Goal: Information Seeking & Learning: Learn about a topic

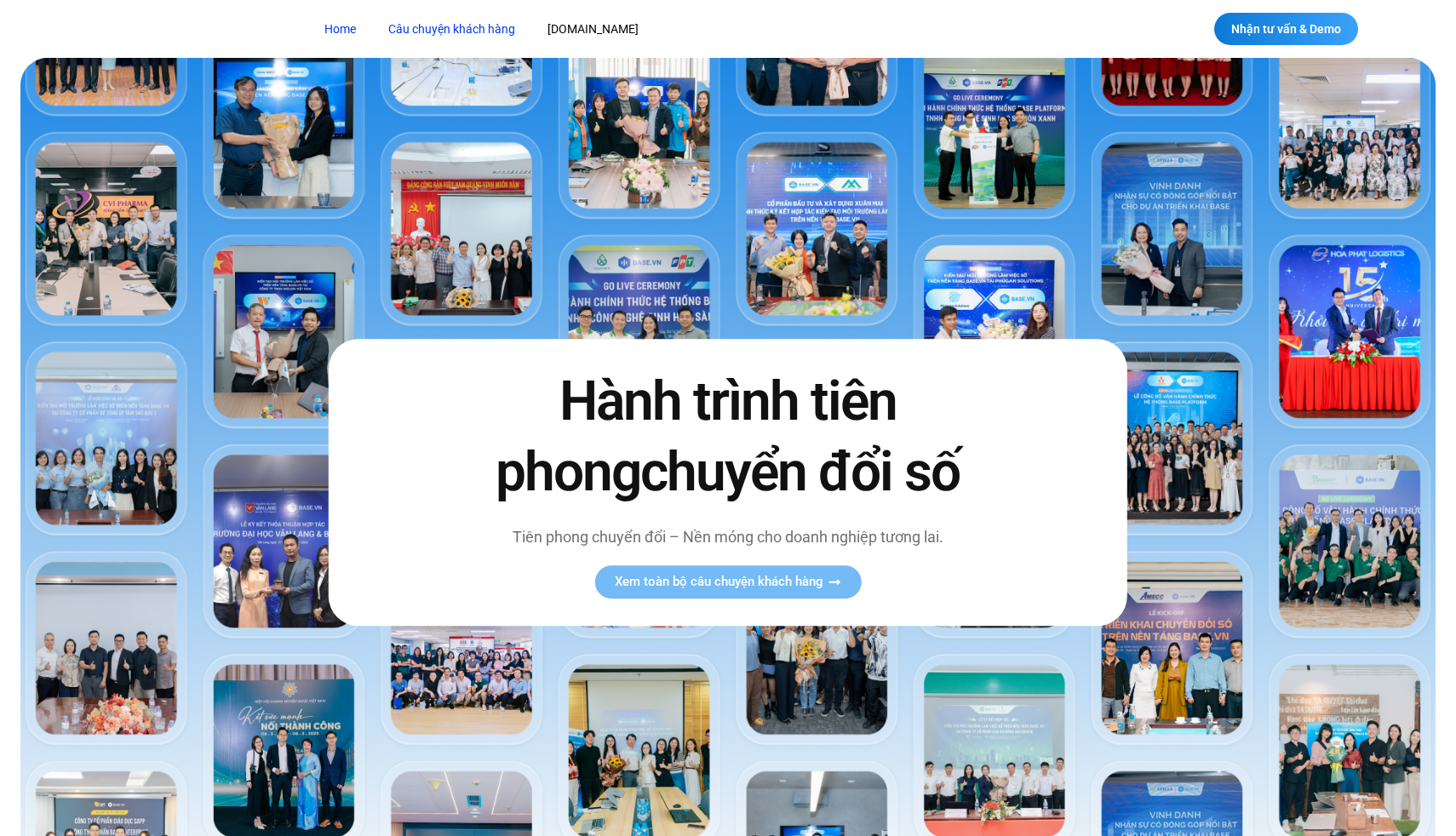
click at [444, 30] on link "Câu chuyện khách hàng" at bounding box center [452, 29] width 153 height 31
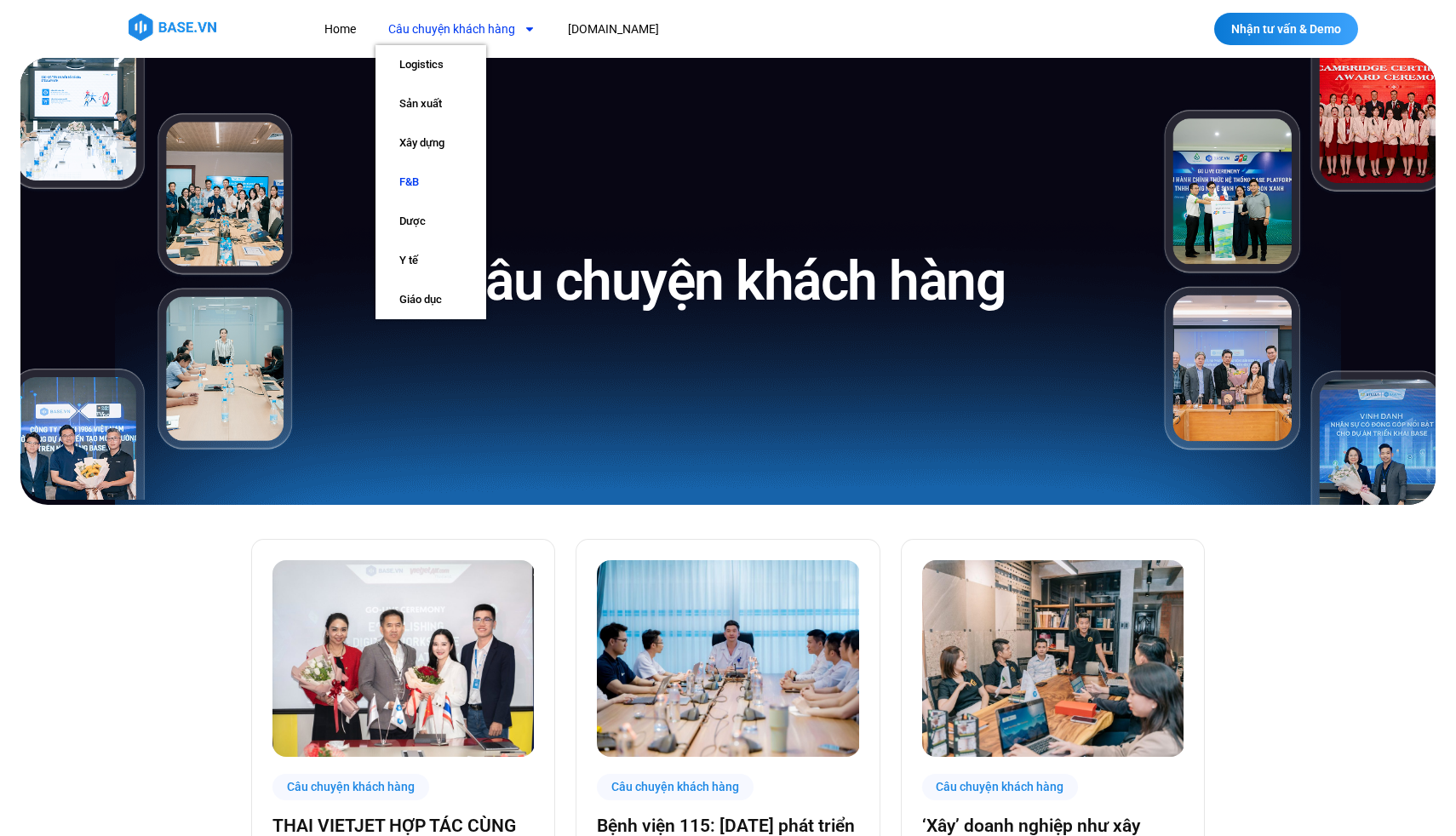
click at [433, 178] on link "F&B" at bounding box center [431, 182] width 110 height 39
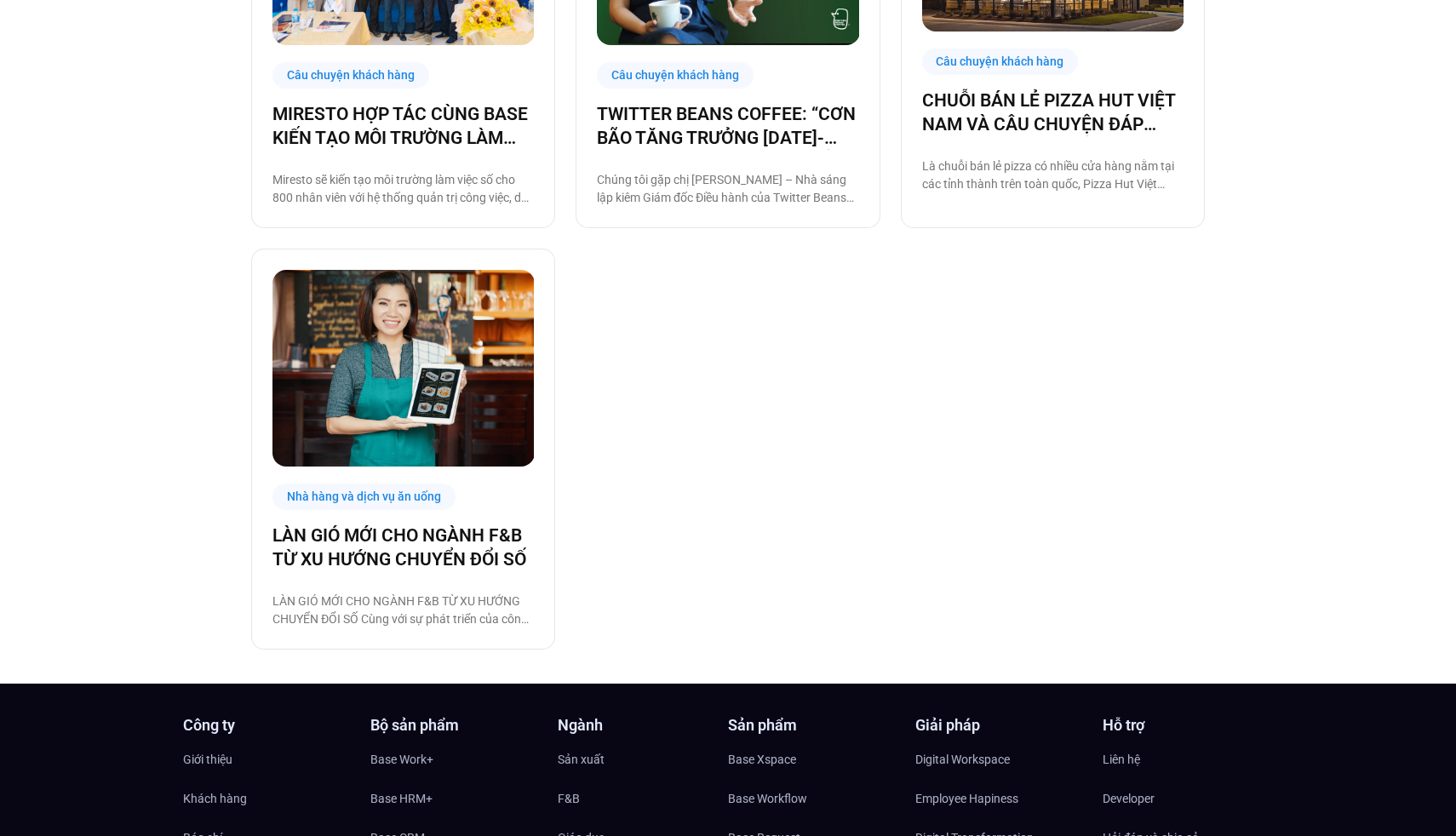
scroll to position [1162, 0]
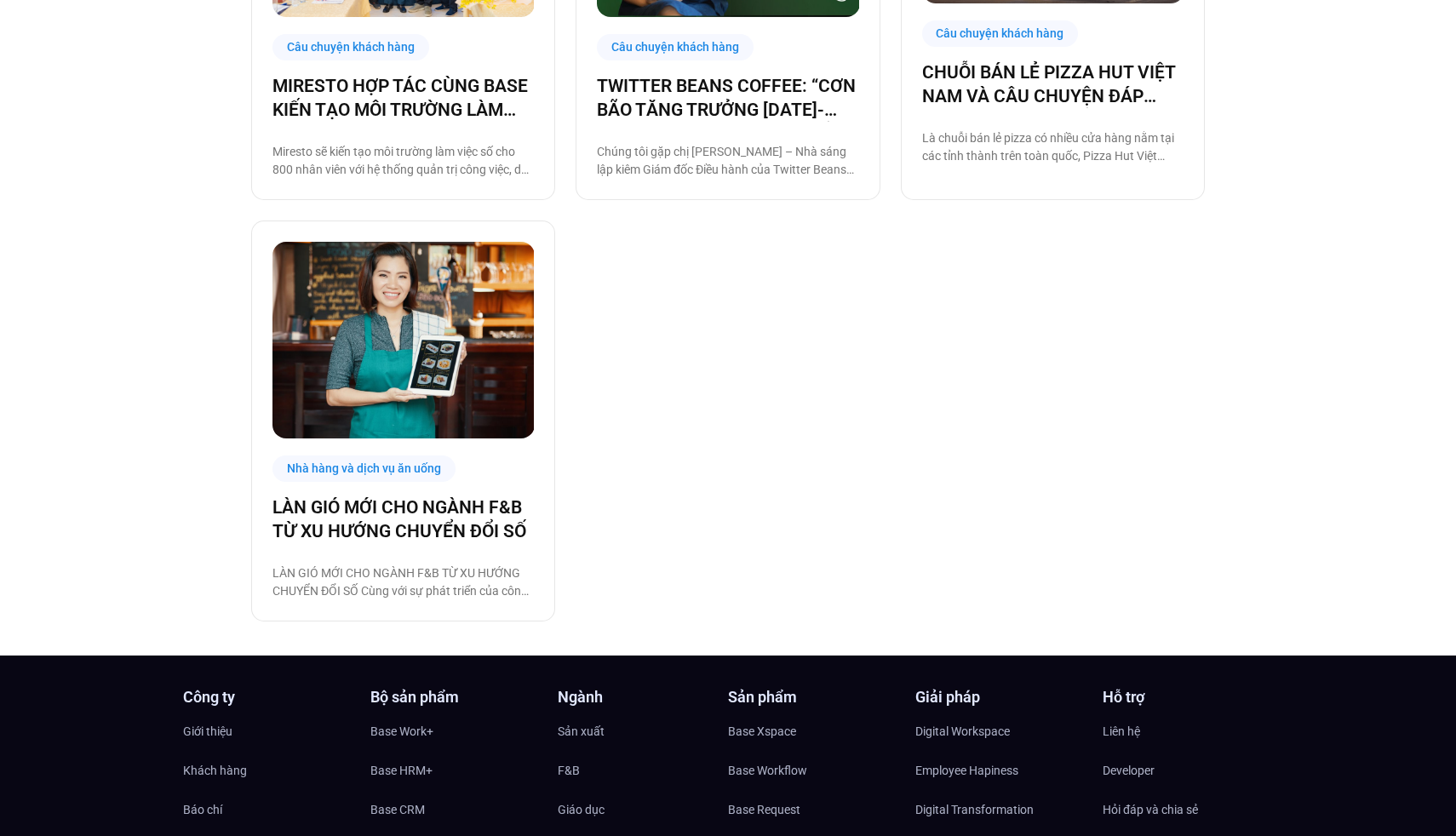
click at [429, 370] on img at bounding box center [404, 340] width 262 height 196
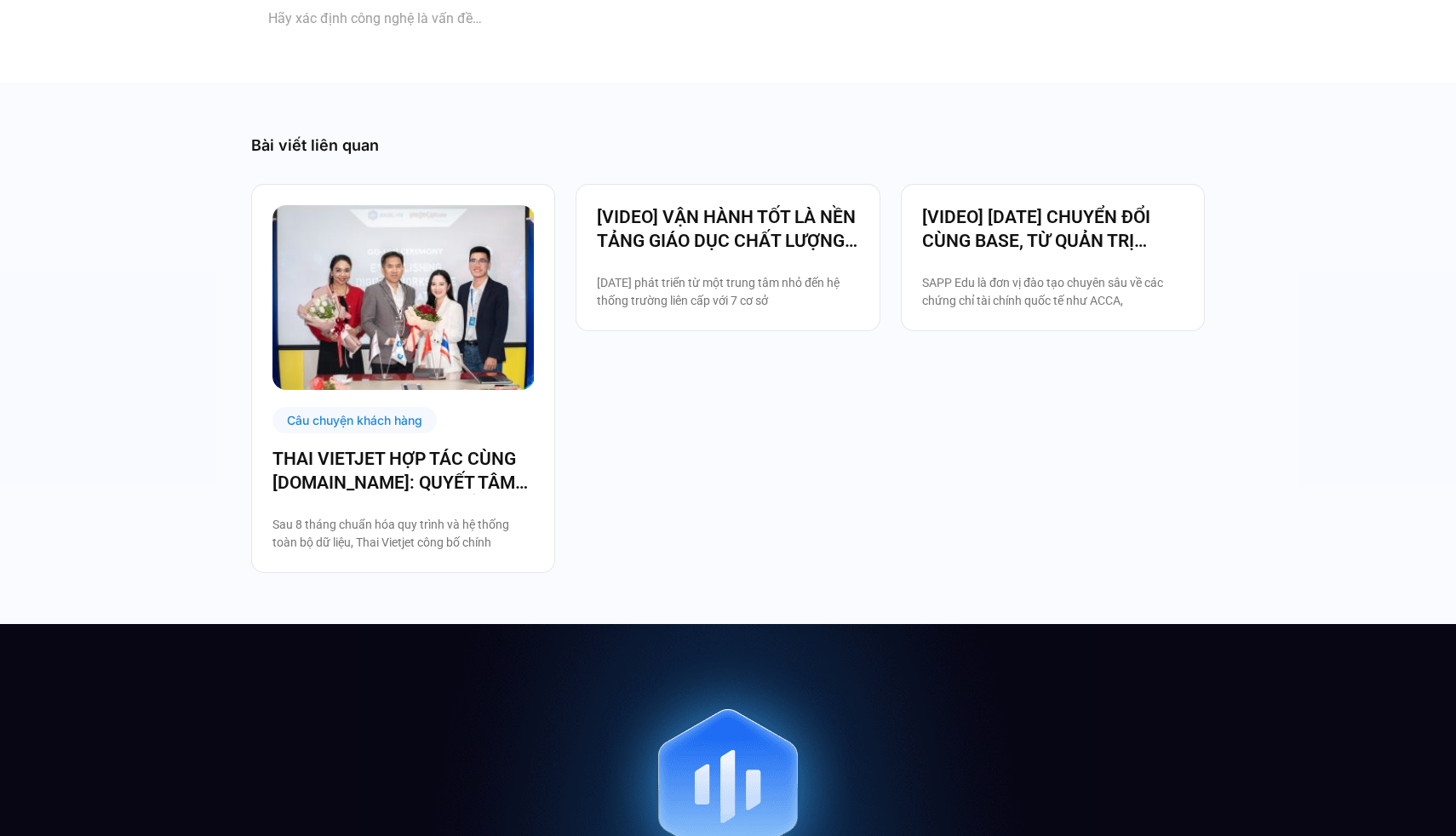
scroll to position [4798, 0]
